Goal: Transaction & Acquisition: Download file/media

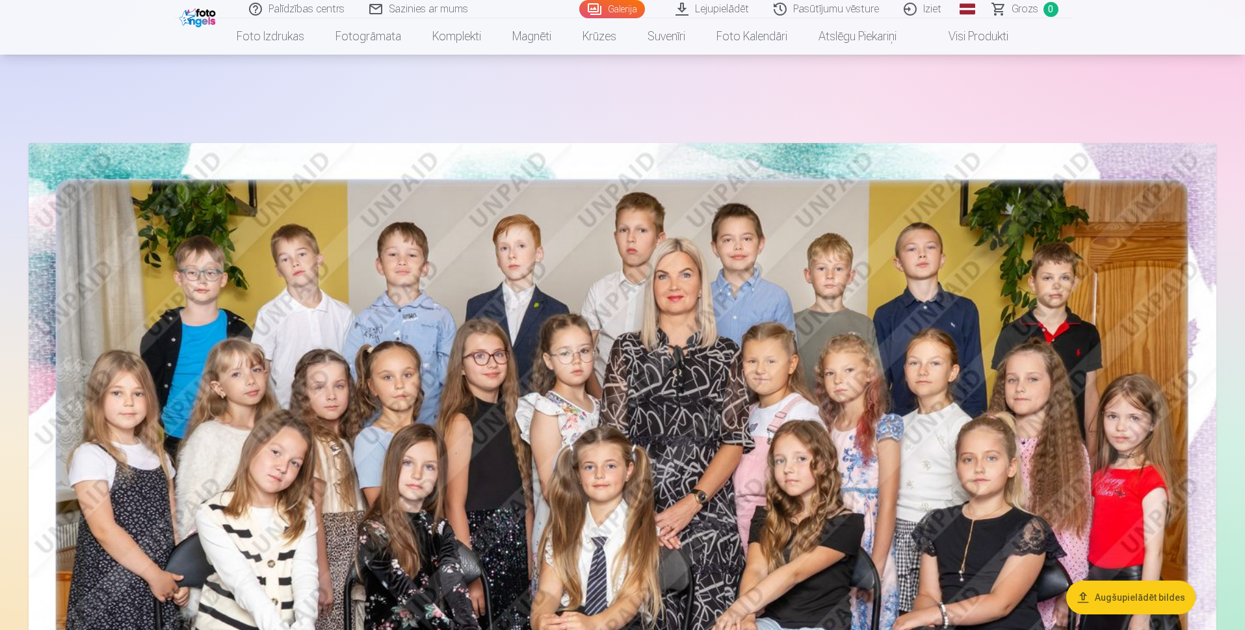
scroll to position [260, 0]
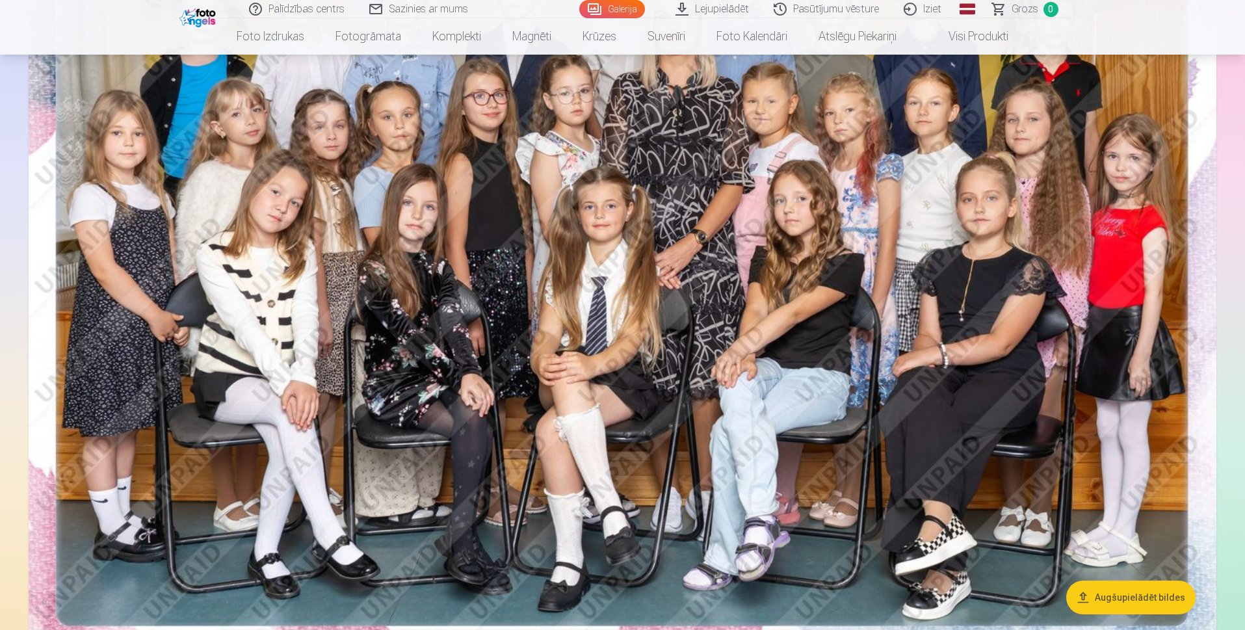
click at [710, 10] on link "Lejupielādēt" at bounding box center [713, 9] width 98 height 18
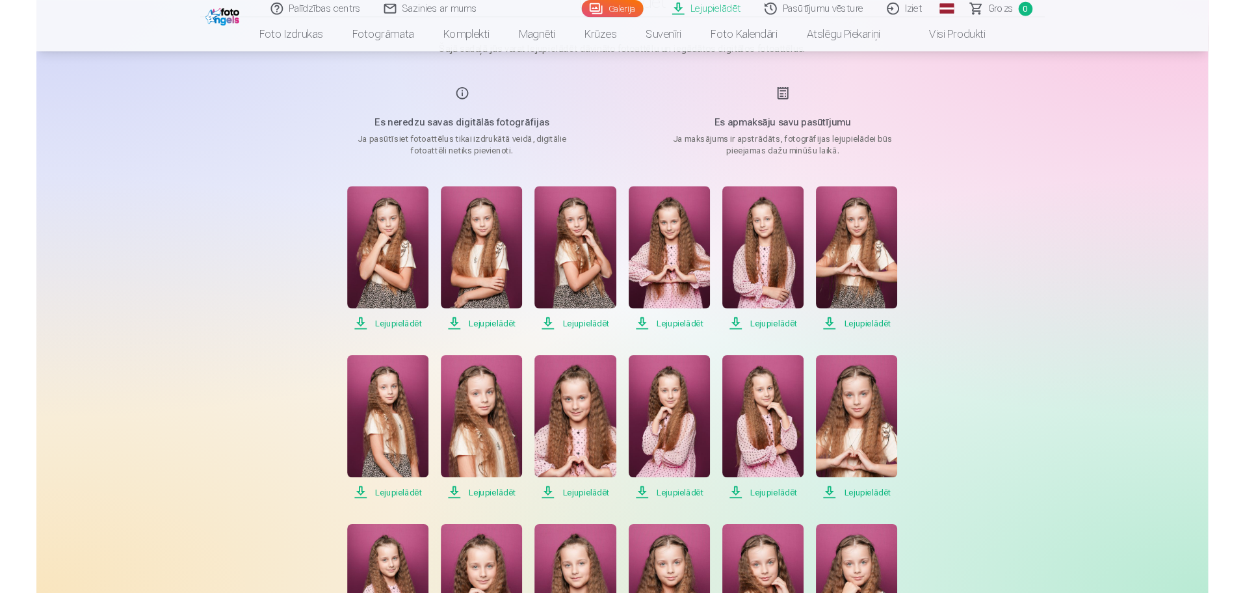
scroll to position [195, 0]
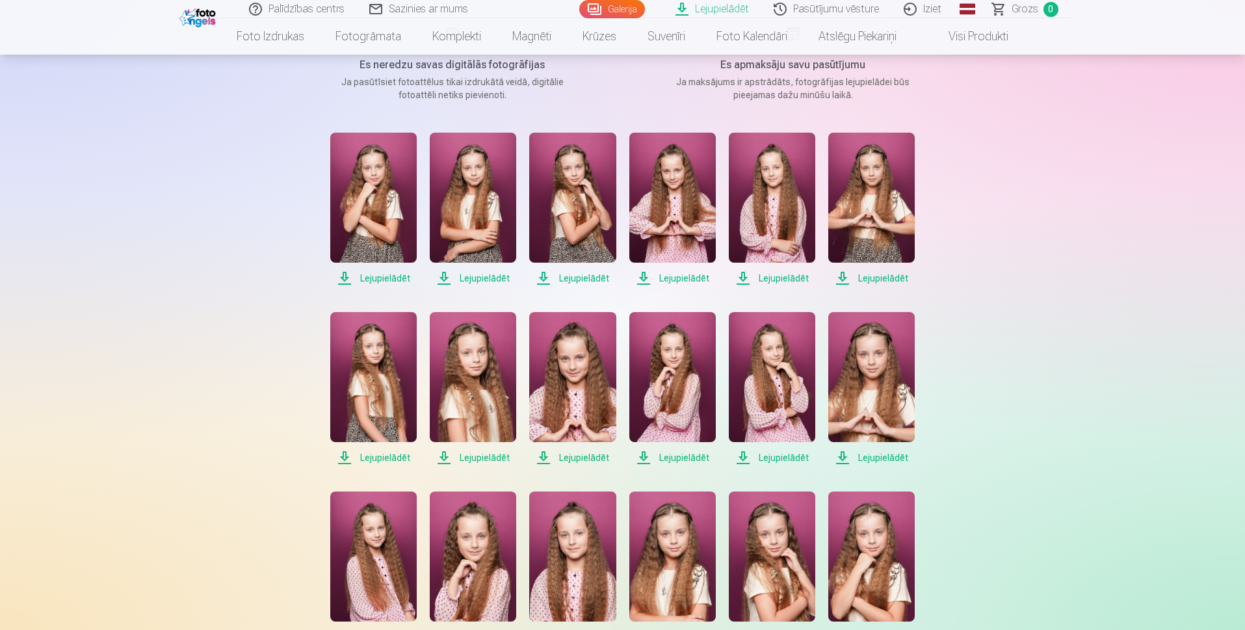
click at [478, 279] on span "Lejupielādēt" at bounding box center [473, 278] width 86 height 16
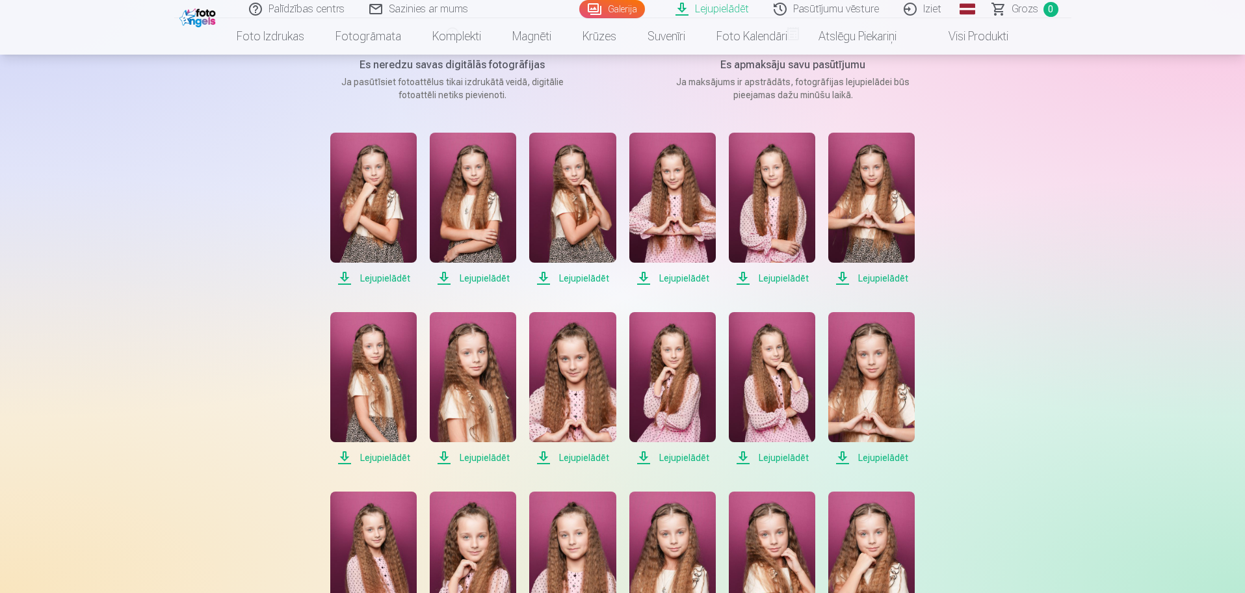
click at [393, 277] on span "Lejupielādēt" at bounding box center [373, 278] width 86 height 16
click at [577, 278] on span "Lejupielādēt" at bounding box center [572, 278] width 86 height 16
click at [682, 278] on span "Lejupielādēt" at bounding box center [672, 278] width 86 height 16
click at [769, 273] on span "Lejupielādēt" at bounding box center [772, 278] width 86 height 16
click at [868, 278] on span "Lejupielādēt" at bounding box center [871, 278] width 86 height 16
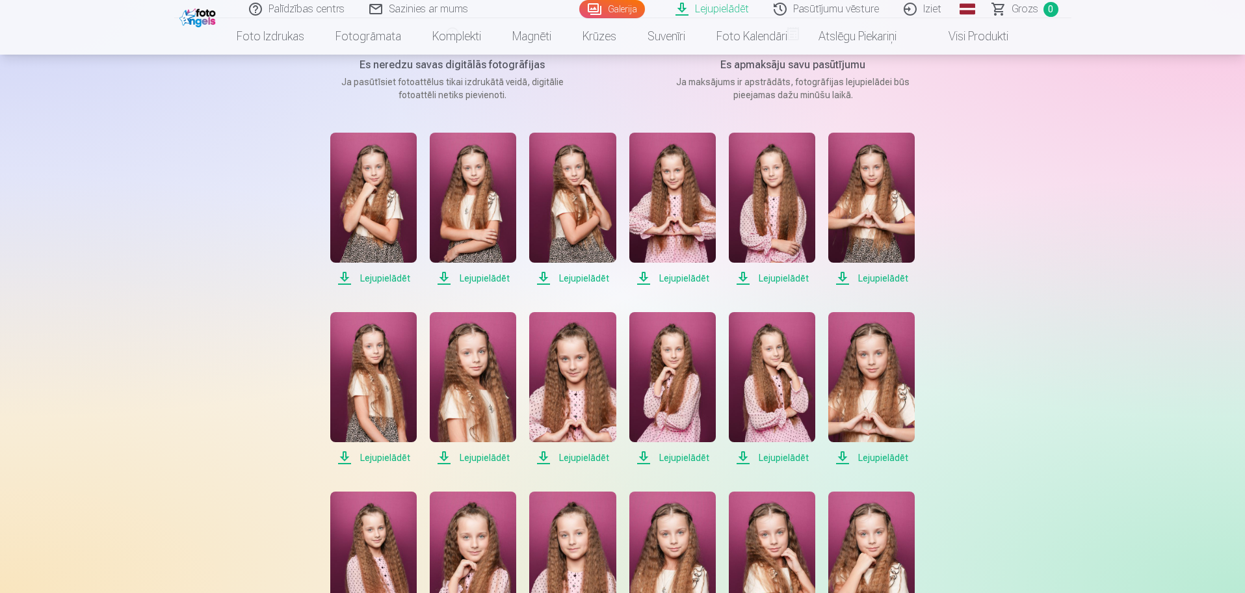
click at [381, 458] on span "Lejupielādēt" at bounding box center [373, 458] width 86 height 16
click at [480, 457] on span "Lejupielādēt" at bounding box center [473, 458] width 86 height 16
click at [565, 457] on span "Lejupielādēt" at bounding box center [572, 458] width 86 height 16
click at [683, 458] on span "Lejupielādēt" at bounding box center [672, 458] width 86 height 16
click at [788, 462] on span "Lejupielādēt" at bounding box center [772, 458] width 86 height 16
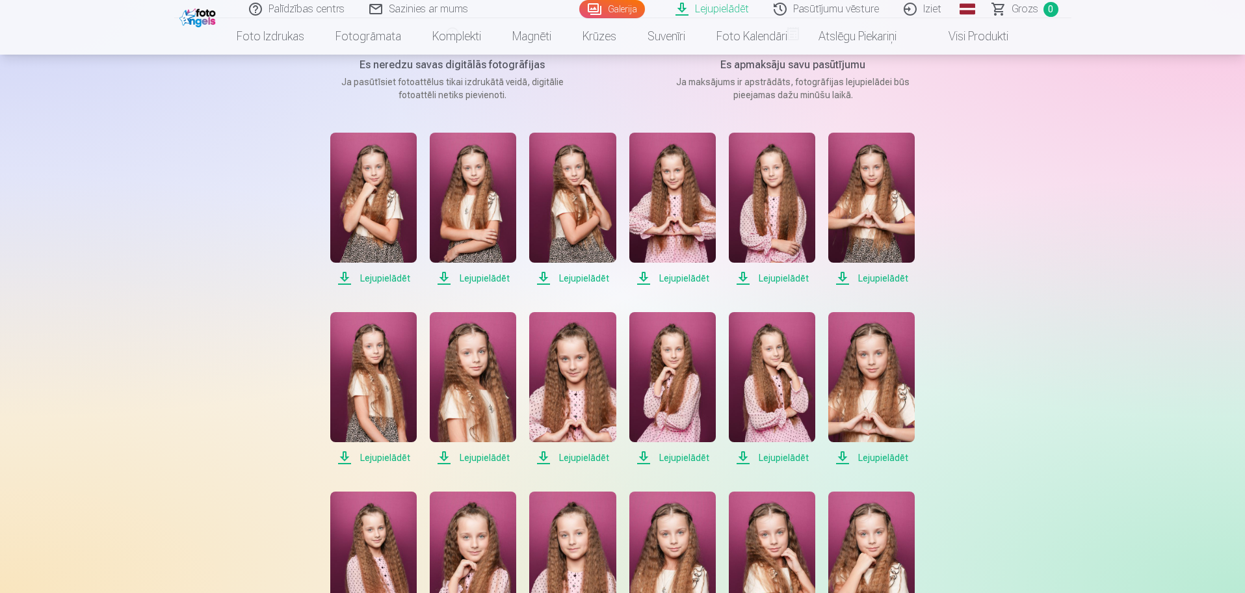
click at [879, 454] on span "Lejupielādēt" at bounding box center [871, 458] width 86 height 16
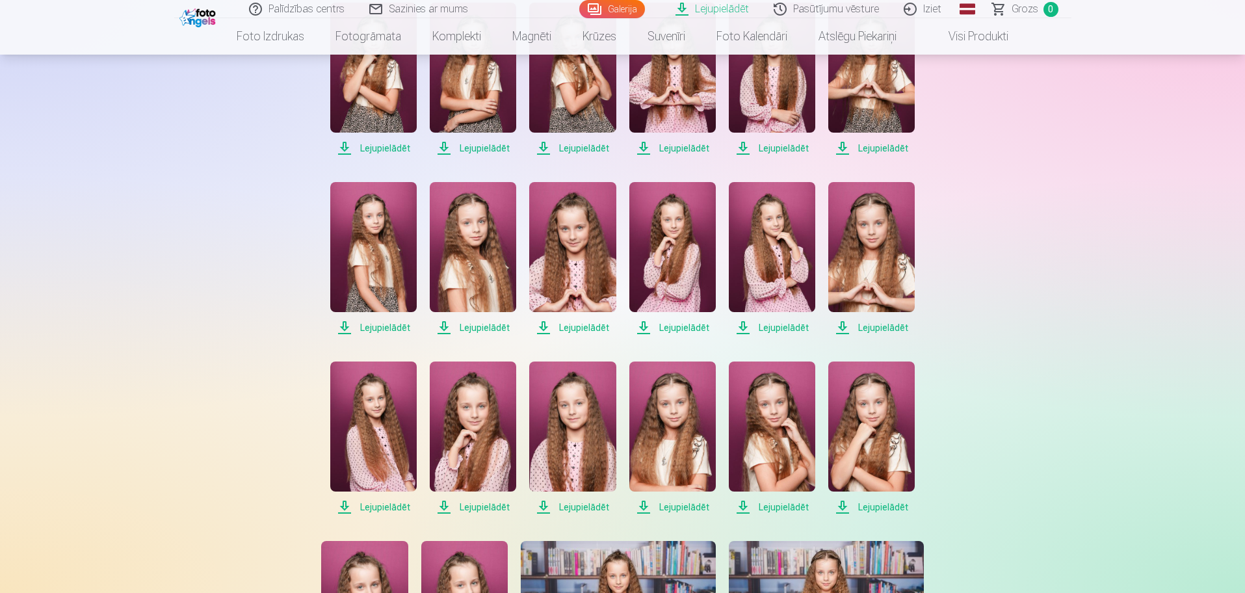
scroll to position [390, 0]
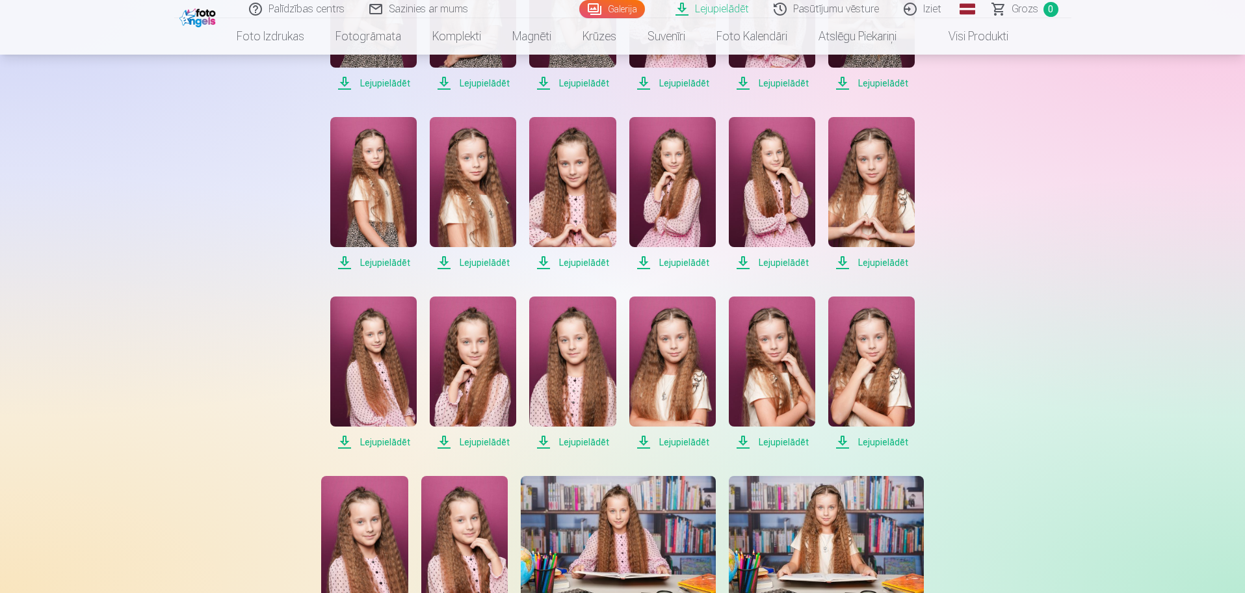
click at [370, 262] on span "Lejupielādēt" at bounding box center [373, 263] width 86 height 16
click at [471, 261] on span "Lejupielādēt" at bounding box center [473, 263] width 86 height 16
click at [569, 263] on span "Lejupielādēt" at bounding box center [572, 263] width 86 height 16
click at [645, 267] on span "Lejupielādēt" at bounding box center [672, 263] width 86 height 16
click at [742, 267] on span "Lejupielādēt" at bounding box center [772, 263] width 86 height 16
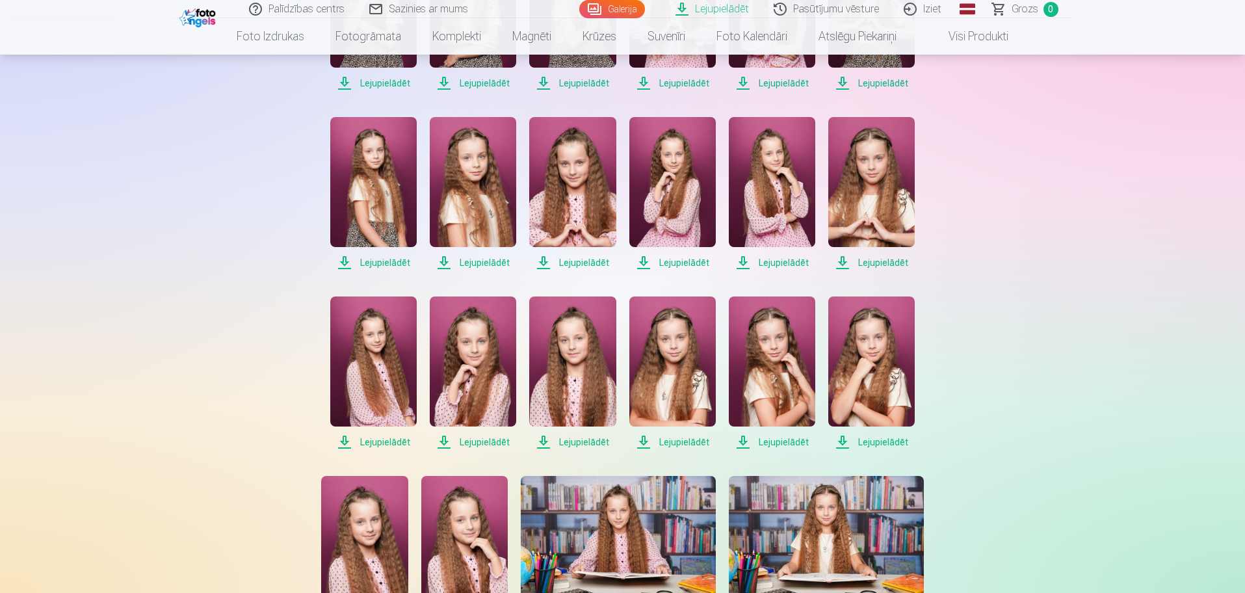
click at [838, 266] on span "Lejupielādēt" at bounding box center [871, 263] width 86 height 16
click at [346, 447] on span "Lejupielādēt" at bounding box center [373, 442] width 86 height 16
click at [443, 443] on span "Lejupielādēt" at bounding box center [473, 442] width 86 height 16
click at [545, 443] on span "Lejupielādēt" at bounding box center [572, 442] width 86 height 16
click at [645, 442] on span "Lejupielādēt" at bounding box center [672, 442] width 86 height 16
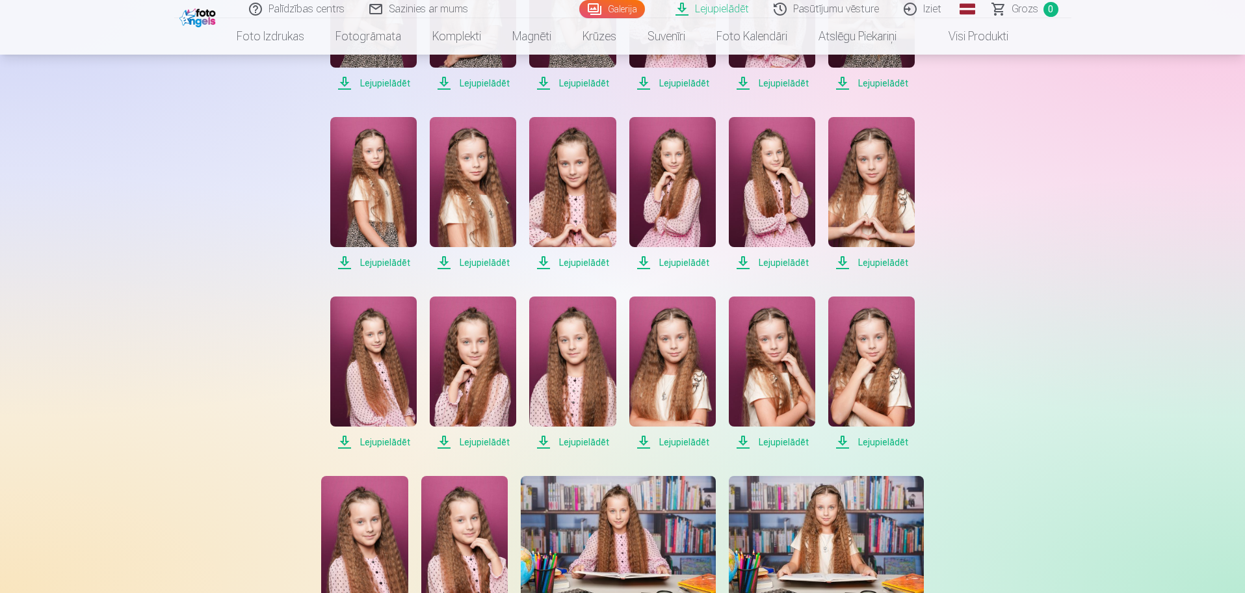
click at [745, 443] on span "Lejupielādēt" at bounding box center [772, 442] width 86 height 16
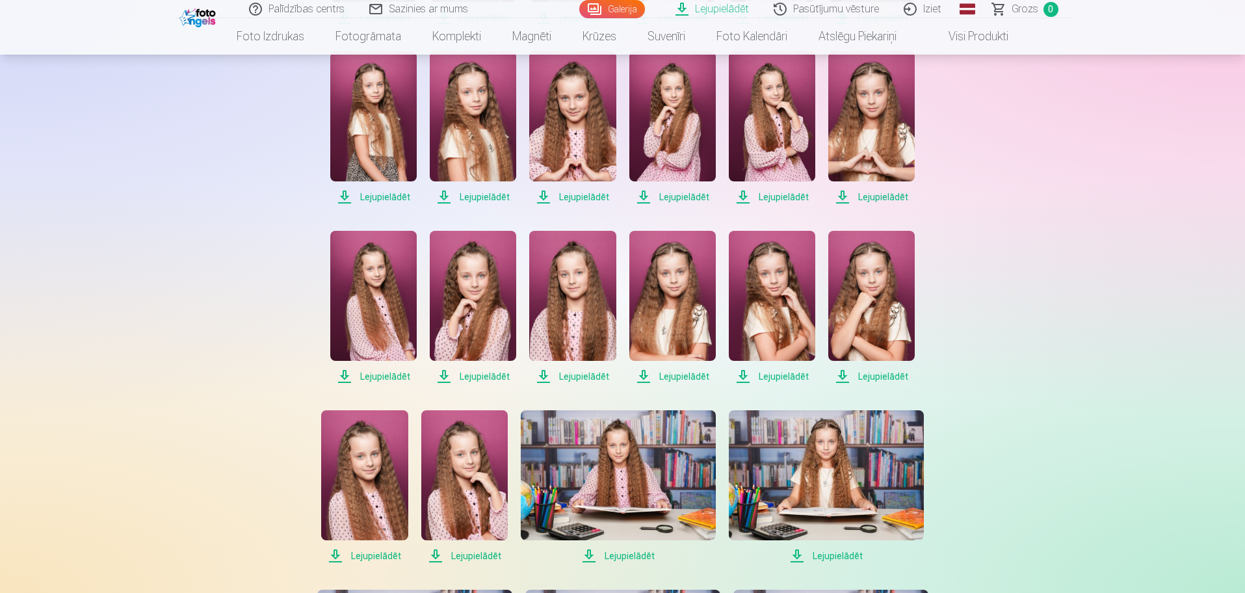
scroll to position [520, 0]
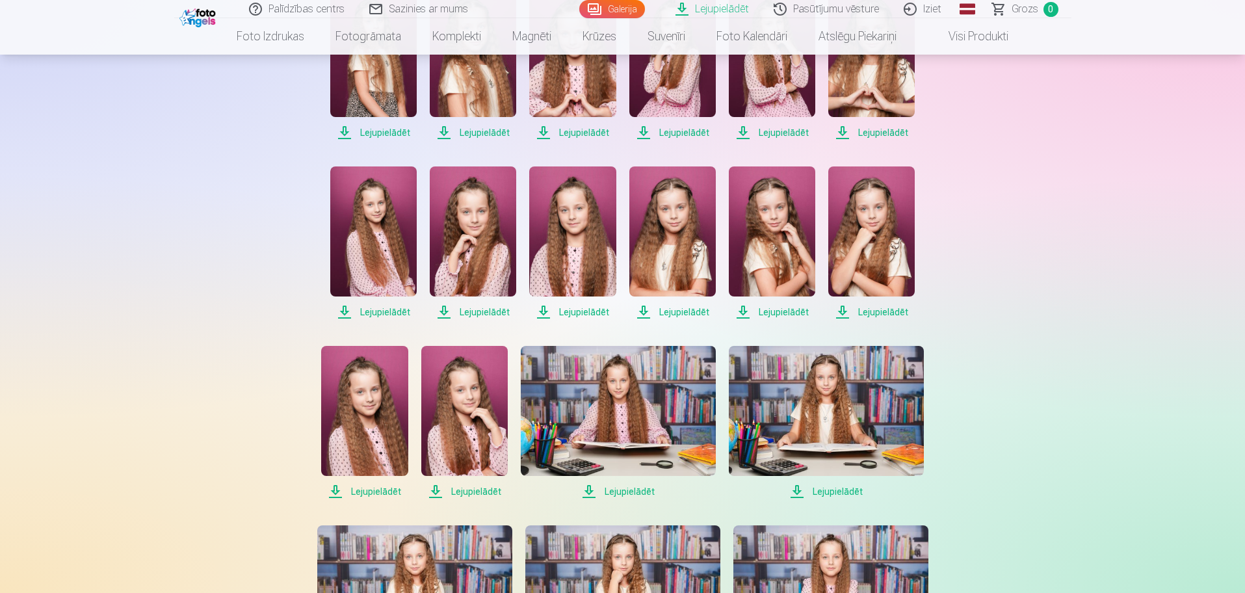
click at [846, 313] on span "Lejupielādēt" at bounding box center [871, 312] width 86 height 16
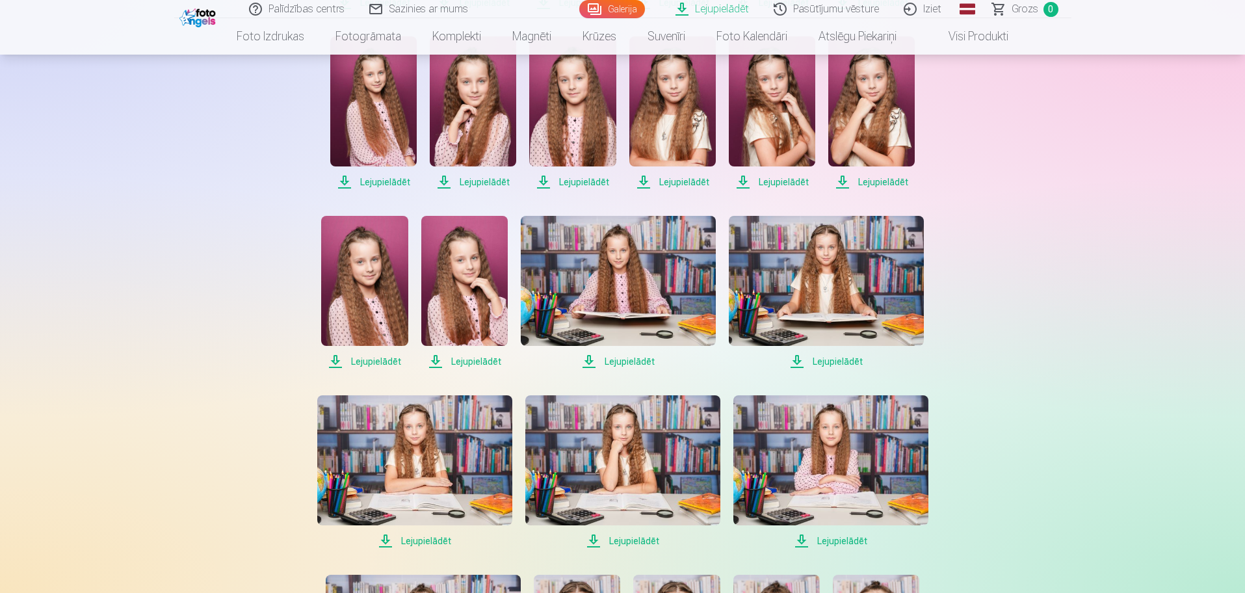
scroll to position [715, 0]
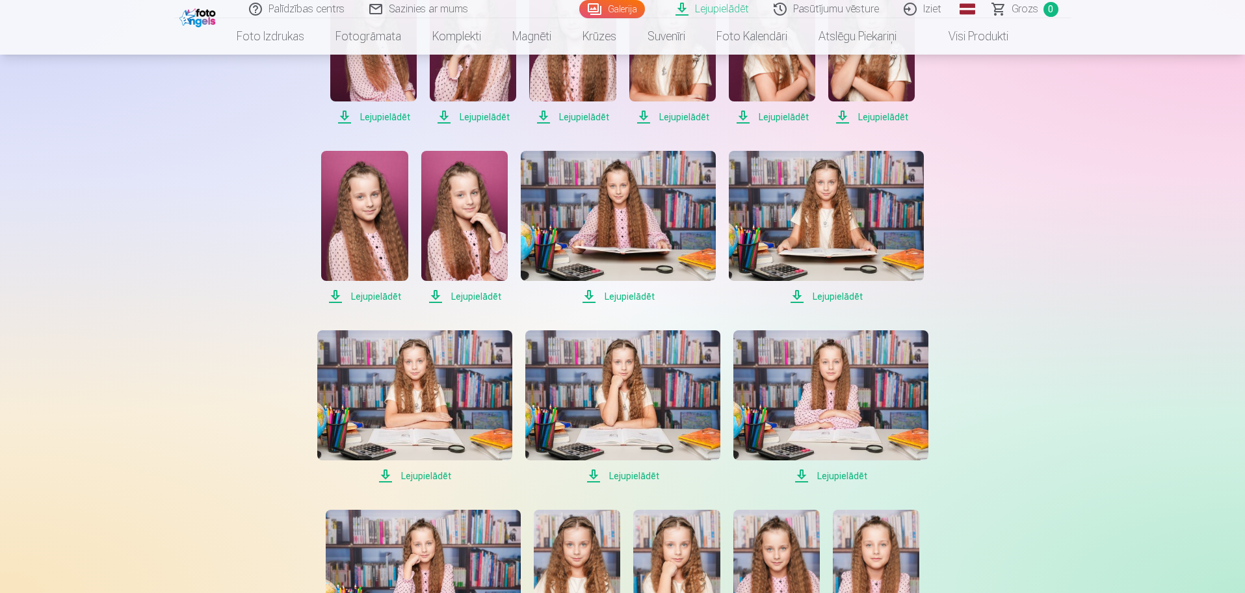
click at [381, 296] on span "Lejupielādēt" at bounding box center [364, 297] width 86 height 16
click at [435, 295] on span "Lejupielādēt" at bounding box center [464, 297] width 86 height 16
click at [589, 294] on span "Lejupielādēt" at bounding box center [618, 297] width 195 height 16
click at [796, 298] on span "Lejupielādēt" at bounding box center [826, 297] width 195 height 16
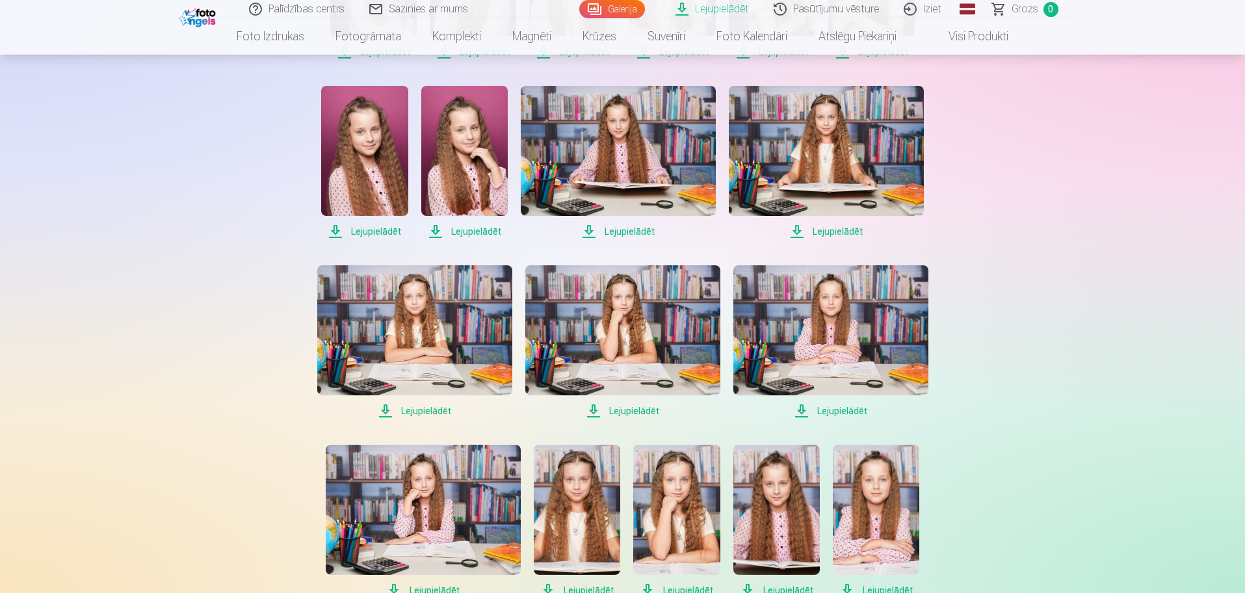
scroll to position [910, 0]
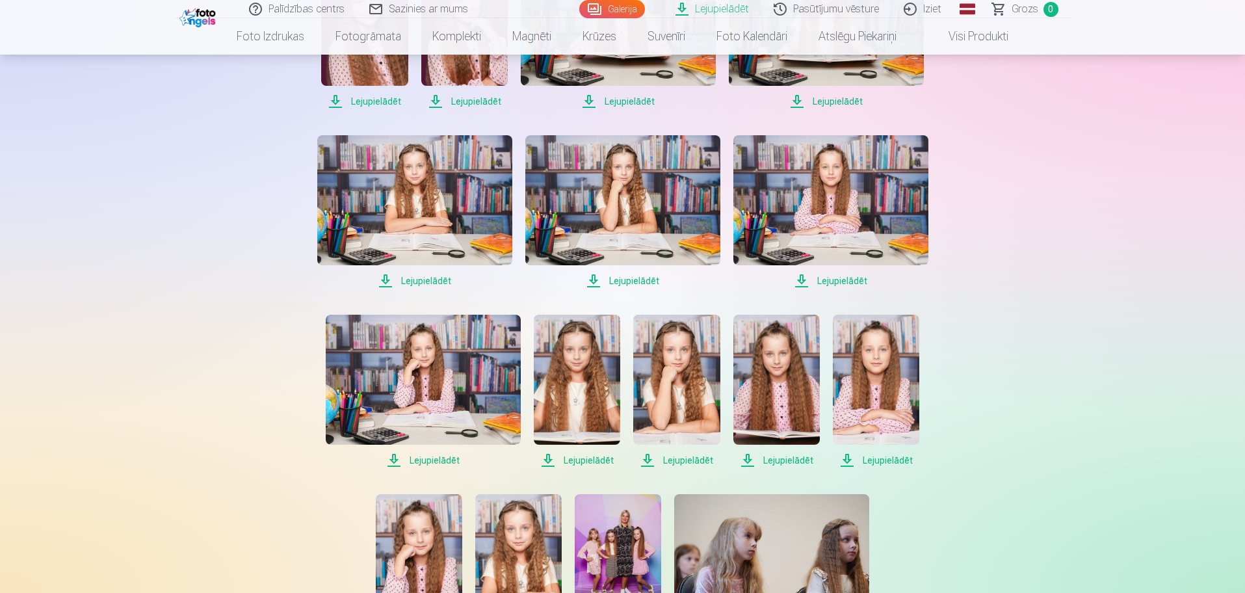
click at [383, 280] on span "Lejupielādēt" at bounding box center [414, 281] width 195 height 16
click at [599, 279] on span "Lejupielādēt" at bounding box center [622, 281] width 195 height 16
click at [803, 283] on span "Lejupielādēt" at bounding box center [830, 281] width 195 height 16
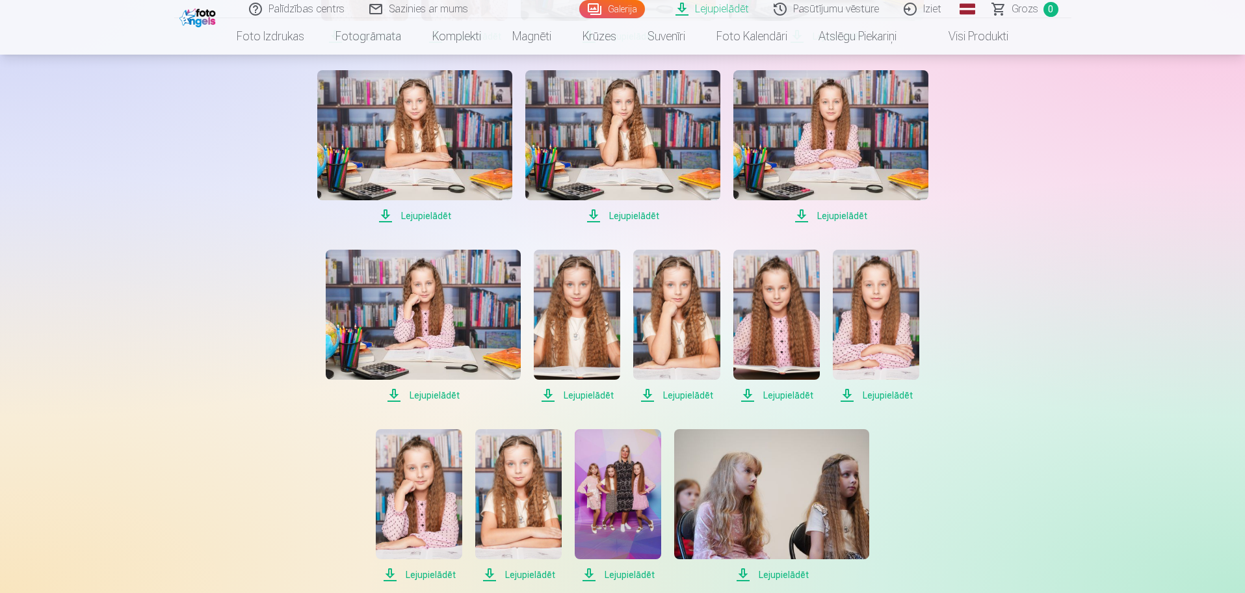
scroll to position [1105, 0]
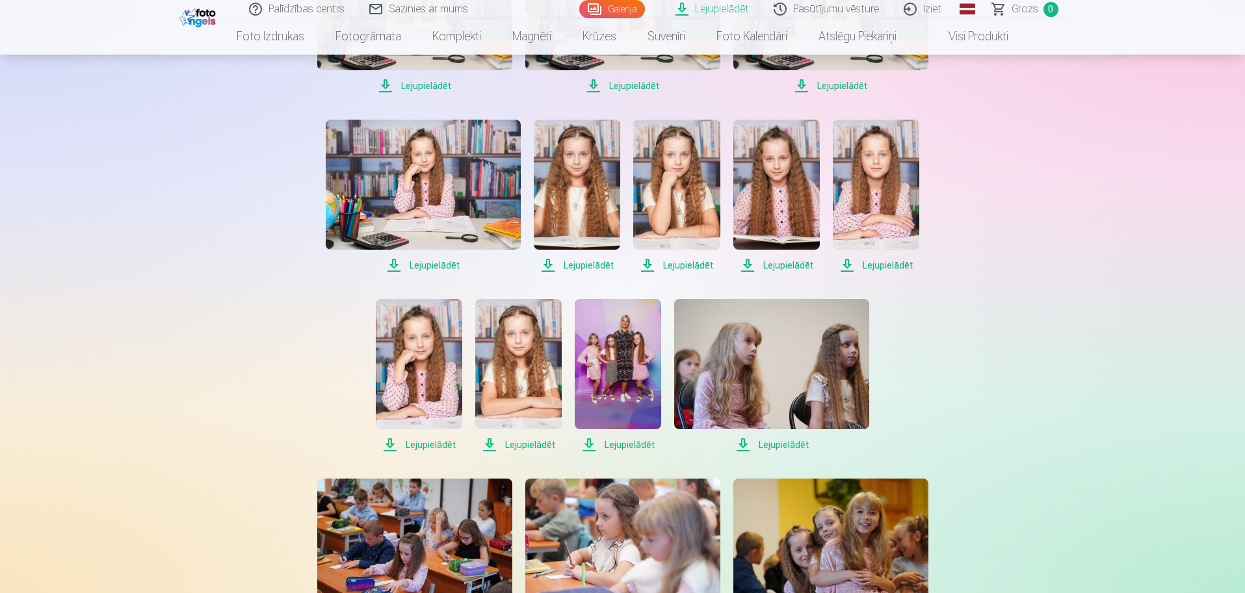
click at [397, 266] on span "Lejupielādēt" at bounding box center [423, 265] width 195 height 16
click at [547, 267] on span "Lejupielādēt" at bounding box center [577, 265] width 86 height 16
click at [648, 268] on span "Lejupielādēt" at bounding box center [676, 265] width 86 height 16
click at [748, 265] on span "Lejupielādēt" at bounding box center [776, 265] width 86 height 16
click at [847, 267] on span "Lejupielādēt" at bounding box center [876, 265] width 86 height 16
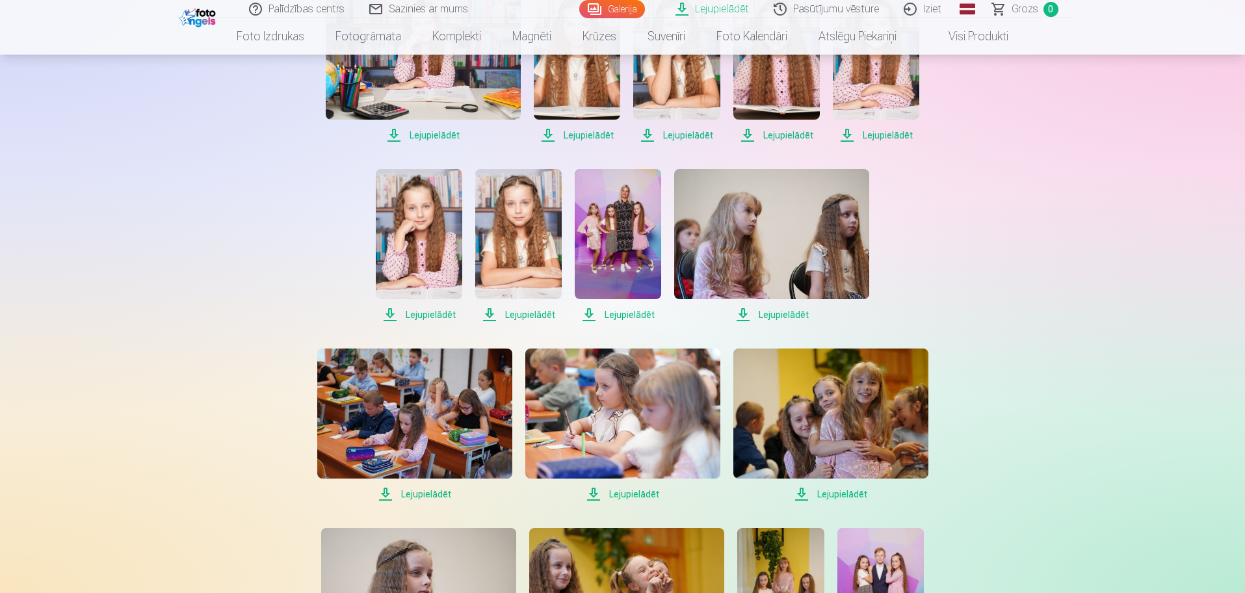
scroll to position [1300, 0]
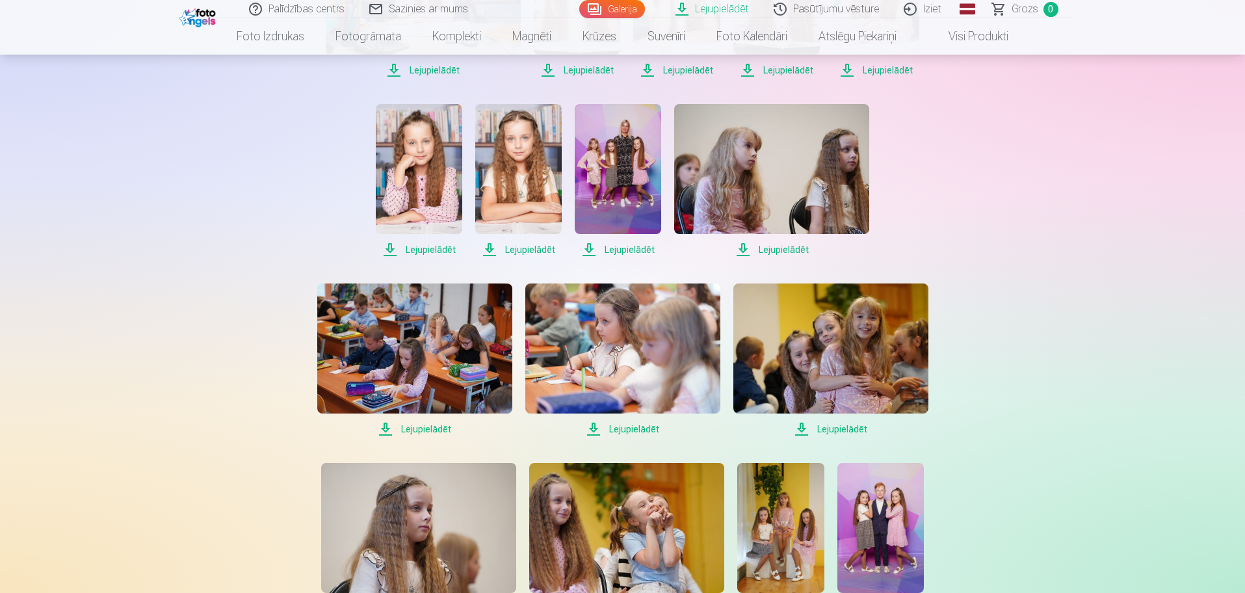
click at [385, 250] on span "Lejupielādēt" at bounding box center [419, 250] width 86 height 16
click at [489, 244] on span "Lejupielādēt" at bounding box center [518, 250] width 86 height 16
click at [588, 252] on span "Lejupielādēt" at bounding box center [618, 250] width 86 height 16
click at [781, 247] on span "Lejupielādēt" at bounding box center [771, 250] width 195 height 16
click at [389, 425] on span "Lejupielādēt" at bounding box center [414, 429] width 195 height 16
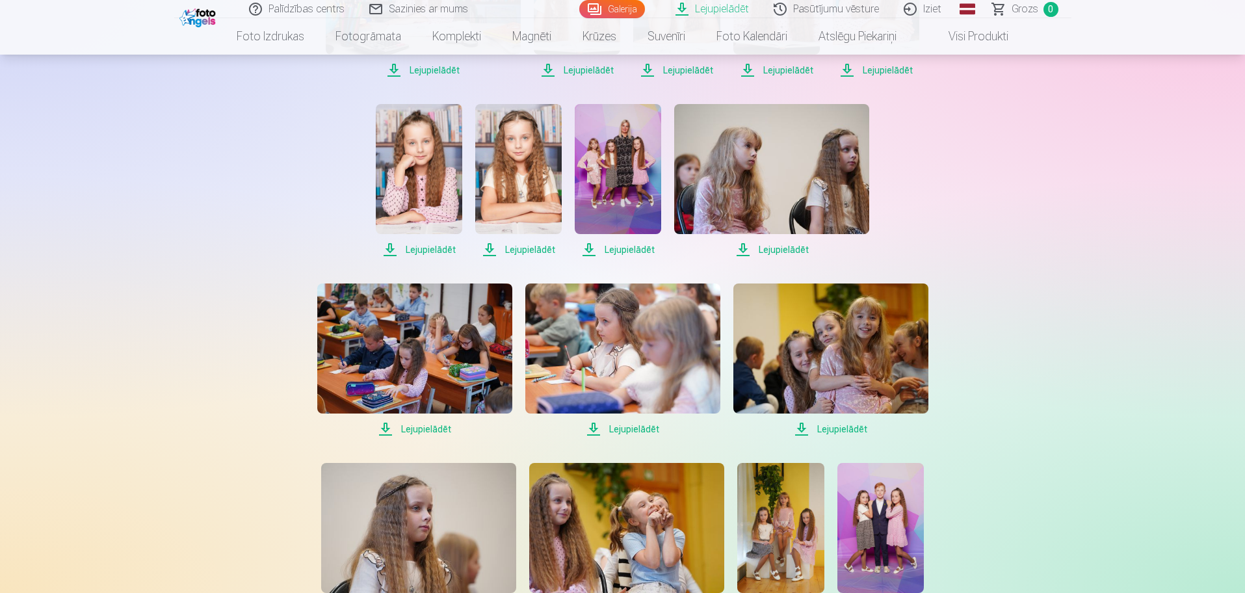
click at [617, 426] on span "Lejupielādēt" at bounding box center [622, 429] width 195 height 16
click at [816, 426] on span "Lejupielādēt" at bounding box center [830, 429] width 195 height 16
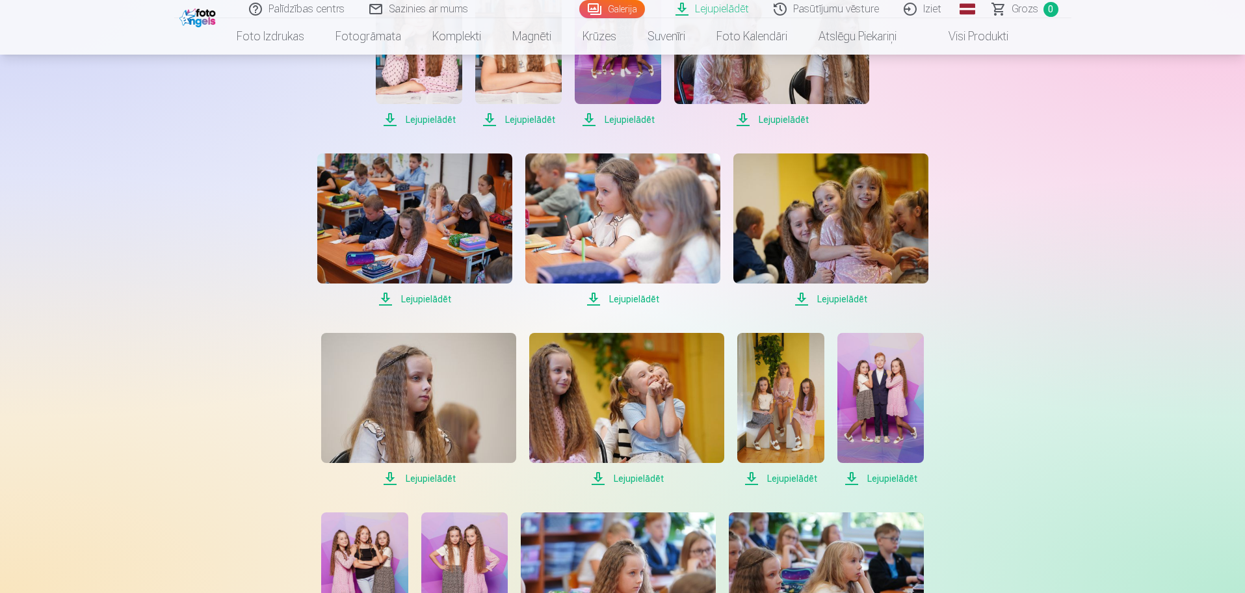
click at [433, 473] on span "Lejupielādēt" at bounding box center [418, 479] width 195 height 16
click at [640, 478] on span "Lejupielādēt" at bounding box center [626, 479] width 195 height 16
click at [784, 475] on span "Lejupielādēt" at bounding box center [780, 479] width 86 height 16
click at [892, 478] on span "Lejupielādēt" at bounding box center [880, 479] width 86 height 16
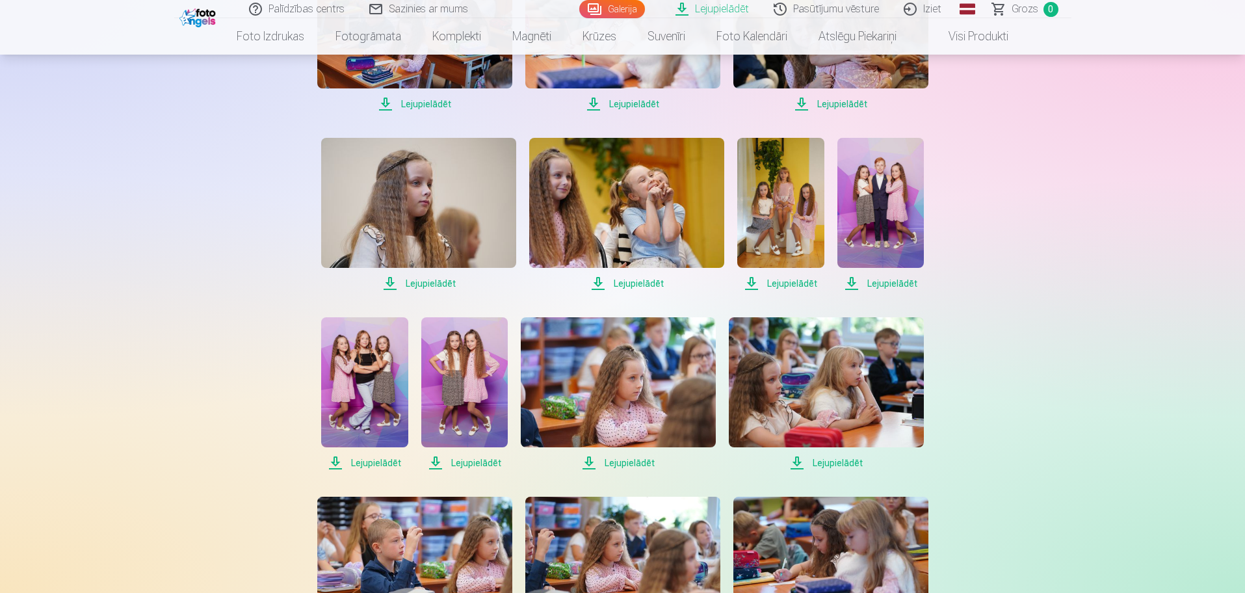
click at [380, 460] on span "Lejupielādēt" at bounding box center [364, 463] width 86 height 16
click at [441, 460] on span "Lejupielādēt" at bounding box center [464, 463] width 86 height 16
click at [614, 461] on span "Lejupielādēt" at bounding box center [618, 463] width 195 height 16
click at [827, 460] on span "Lejupielādēt" at bounding box center [826, 463] width 195 height 16
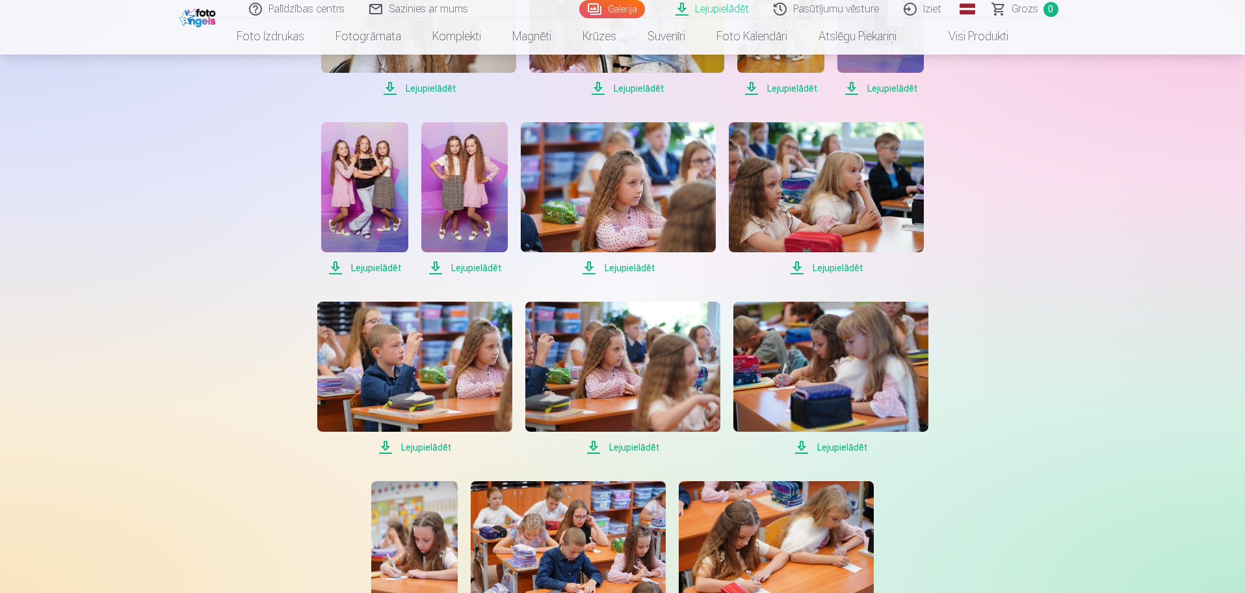
click at [417, 445] on span "Lejupielādēt" at bounding box center [414, 447] width 195 height 16
click at [627, 446] on span "Lejupielādēt" at bounding box center [622, 447] width 195 height 16
click at [809, 446] on span "Lejupielādēt" at bounding box center [830, 447] width 195 height 16
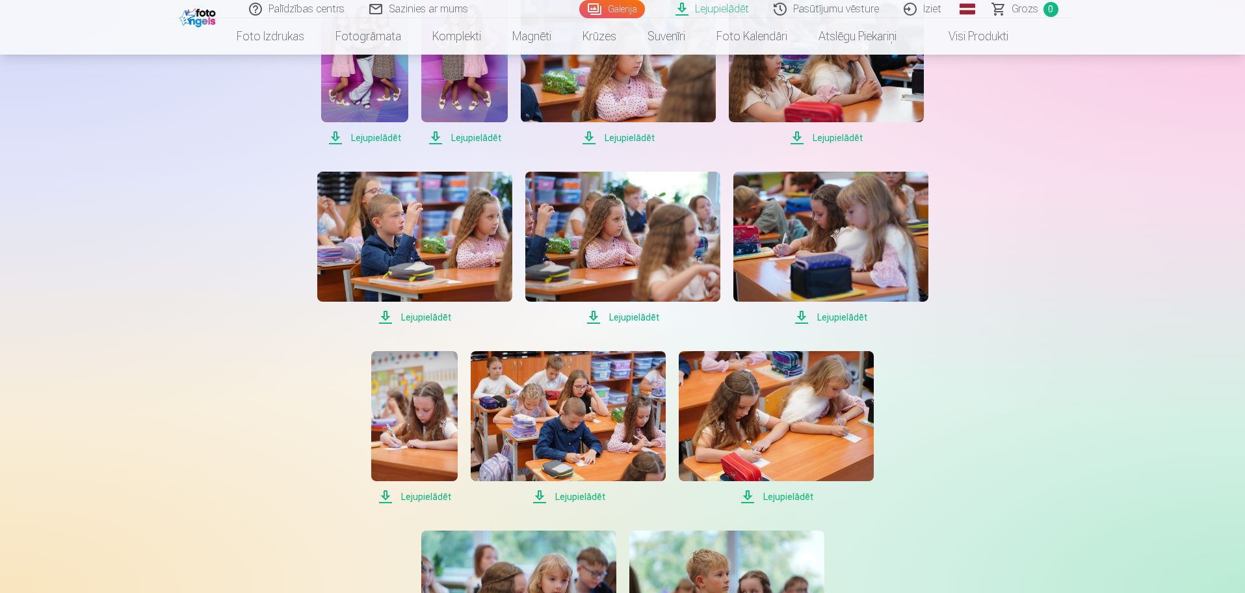
click at [426, 496] on span "Lejupielādēt" at bounding box center [414, 497] width 86 height 16
click at [566, 500] on span "Lejupielādēt" at bounding box center [568, 497] width 195 height 16
click at [787, 497] on span "Lejupielādēt" at bounding box center [776, 497] width 195 height 16
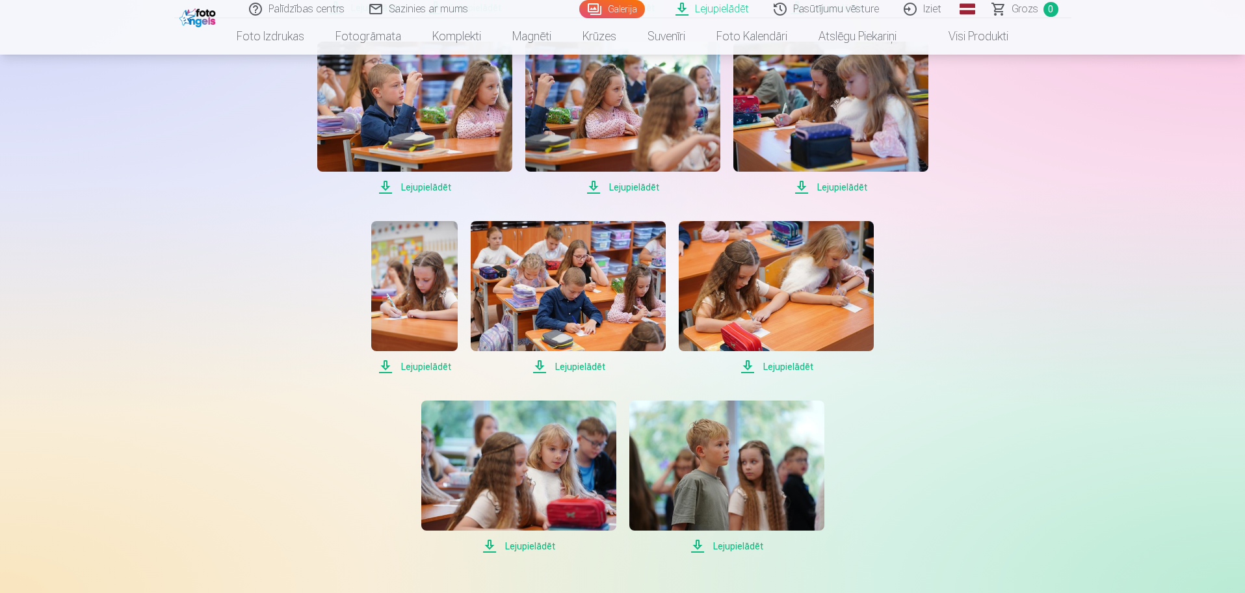
click at [532, 545] on span "Lejupielādēt" at bounding box center [518, 546] width 195 height 16
click at [701, 543] on span "Lejupielādēt" at bounding box center [726, 546] width 195 height 16
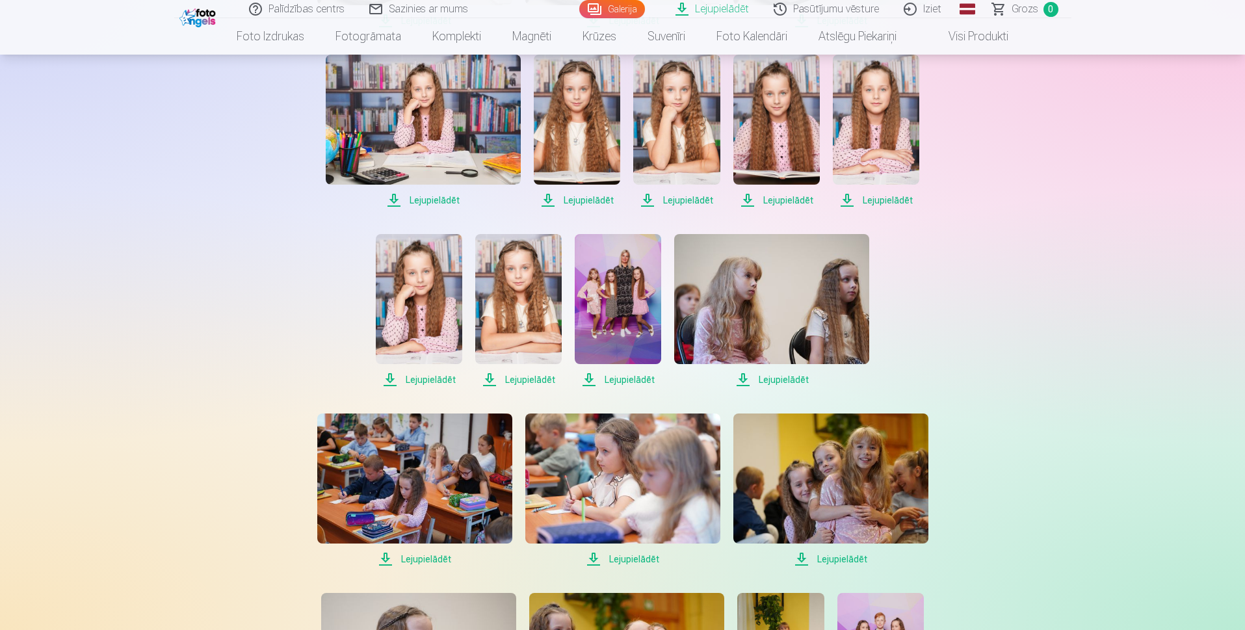
scroll to position [585, 0]
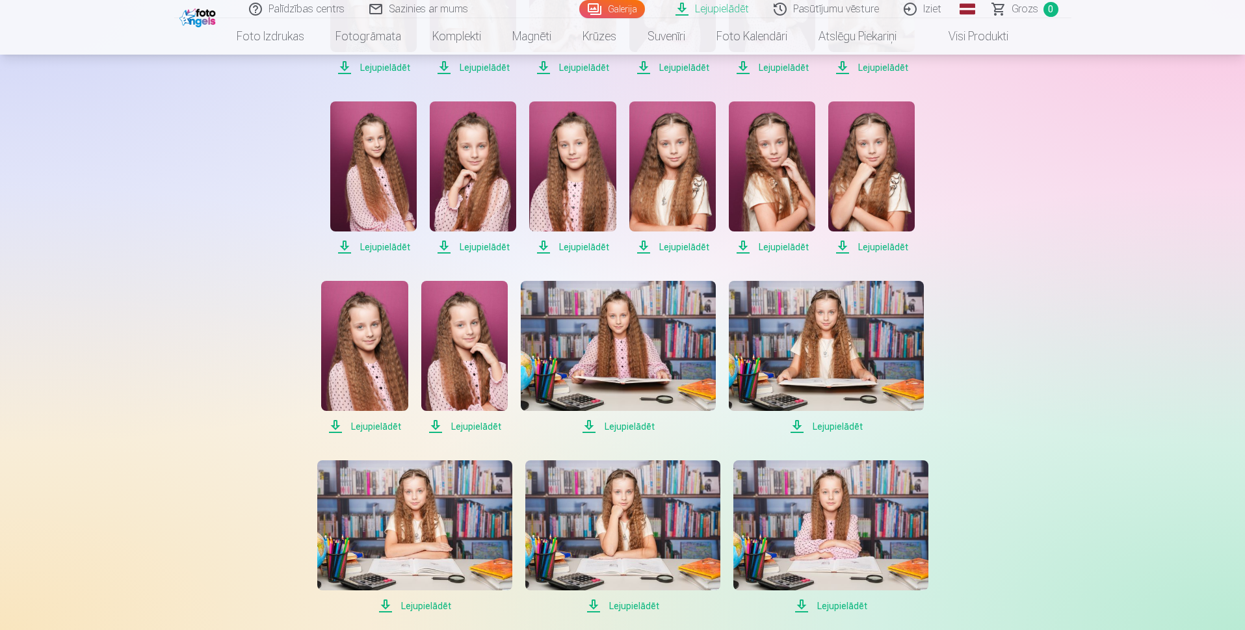
click at [934, 8] on link "Iziet" at bounding box center [923, 9] width 62 height 18
